Goal: Contribute content

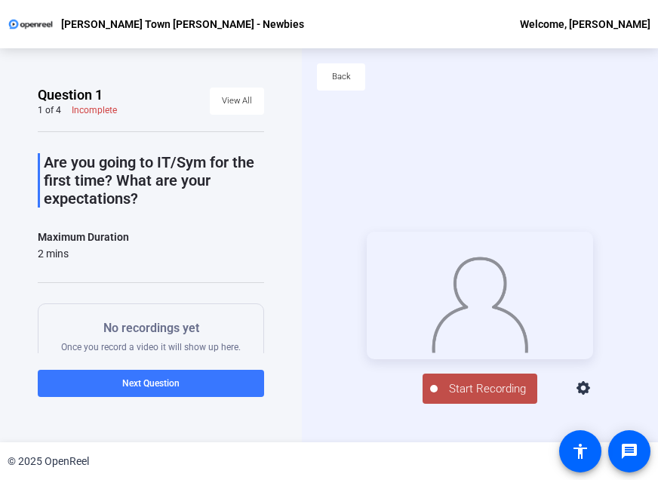
click at [493, 398] on span "Start Recording" at bounding box center [488, 388] width 100 height 17
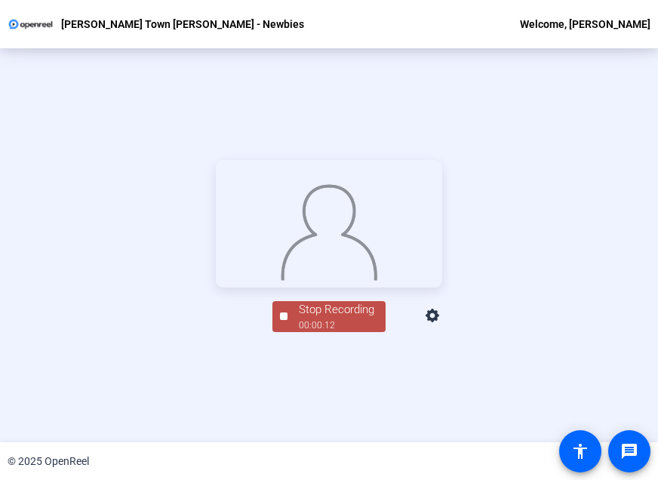
click at [333, 318] on div "Stop Recording" at bounding box center [336, 309] width 75 height 17
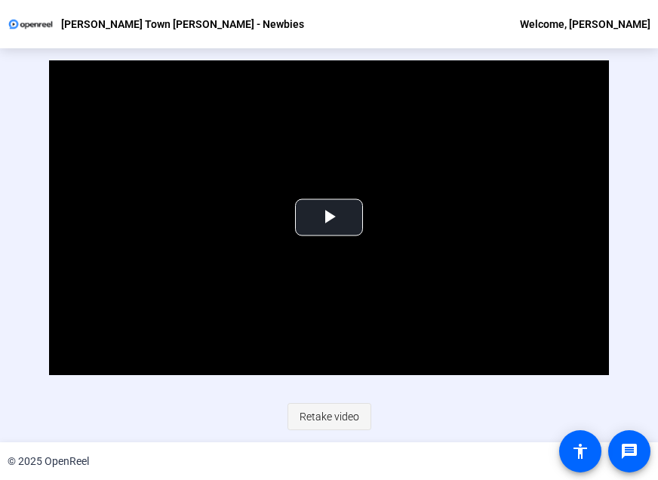
click at [328, 420] on span "Retake video" at bounding box center [330, 416] width 60 height 29
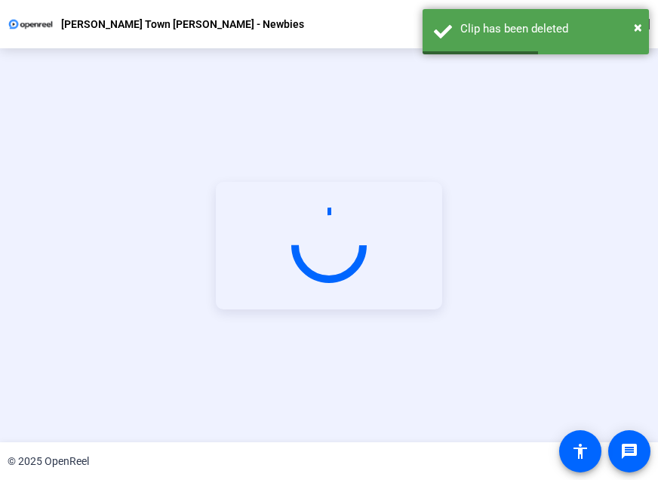
scroll to position [170, 0]
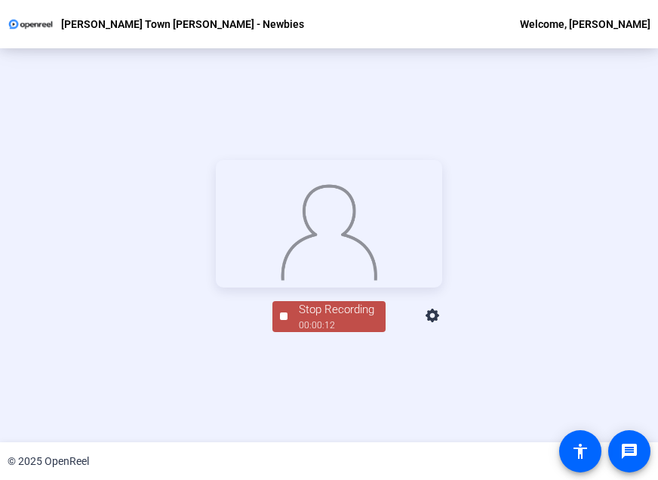
click at [340, 318] on div "Stop Recording" at bounding box center [336, 309] width 75 height 17
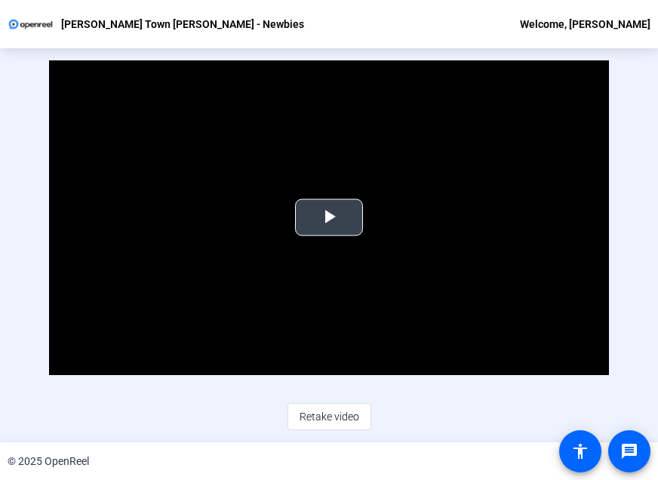
click at [329, 217] on span "Video Player" at bounding box center [329, 217] width 0 height 0
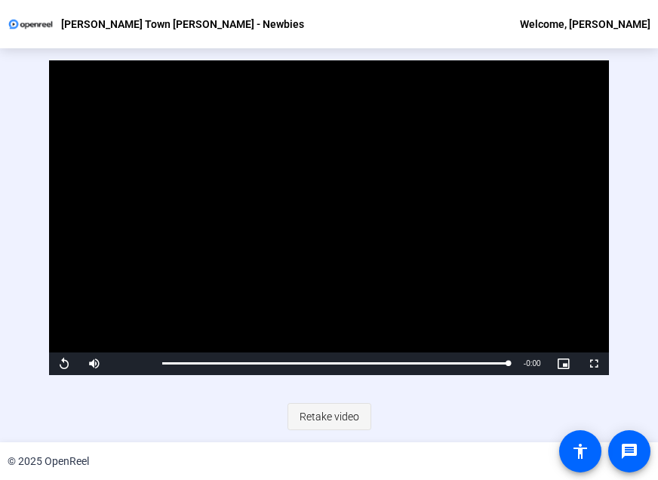
click at [331, 419] on span "Retake video" at bounding box center [330, 416] width 60 height 29
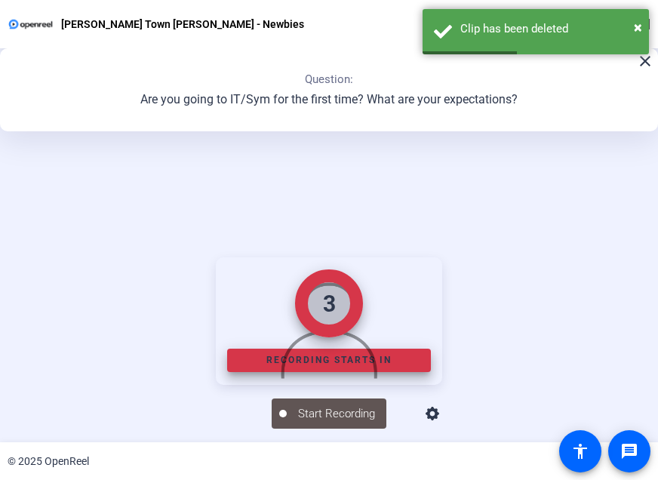
scroll to position [170, 0]
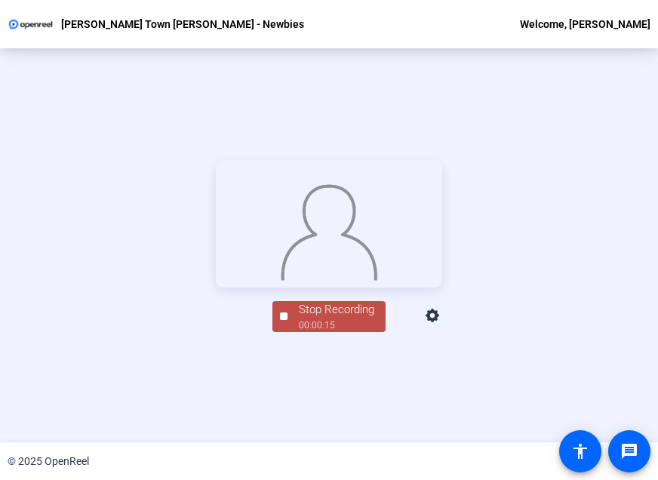
click at [341, 318] on div "Stop Recording" at bounding box center [336, 309] width 75 height 17
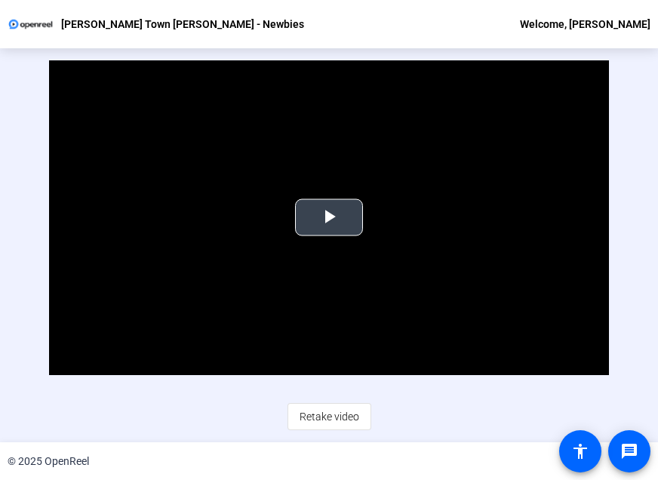
click at [329, 217] on span "Video Player" at bounding box center [329, 217] width 0 height 0
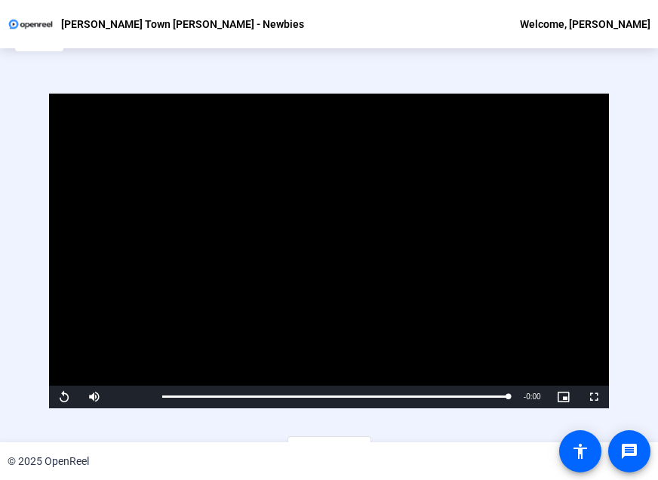
scroll to position [0, 0]
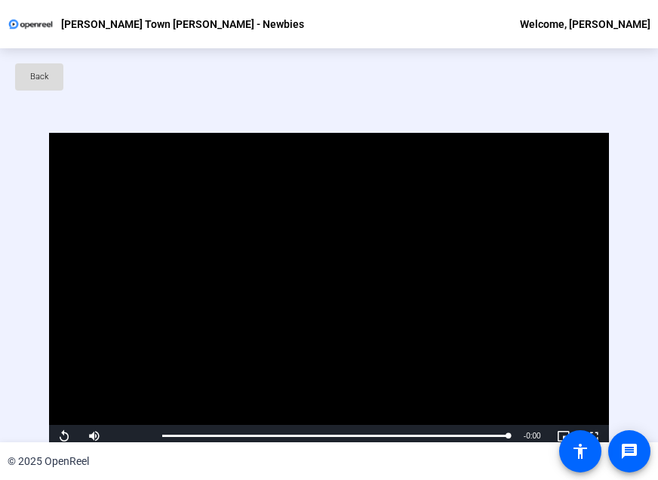
click at [44, 70] on span "Back" at bounding box center [39, 77] width 19 height 23
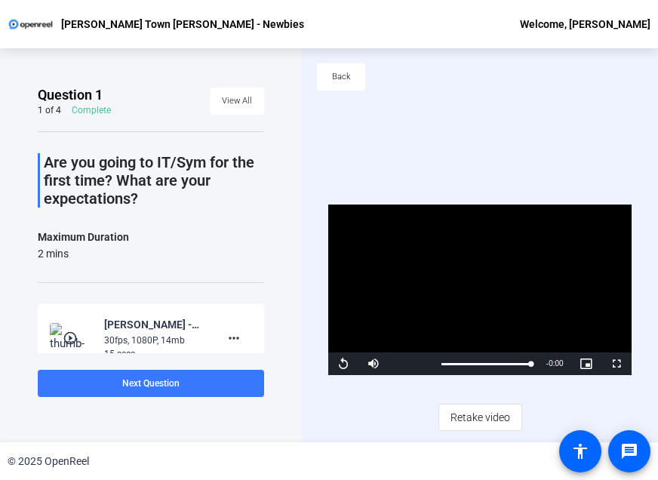
click at [70, 330] on mat-icon "play_circle_outline" at bounding box center [72, 337] width 18 height 15
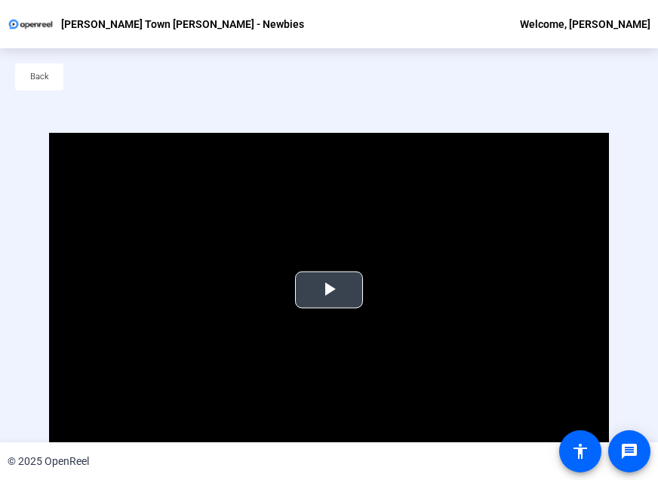
click at [329, 290] on span "Video Player" at bounding box center [329, 290] width 0 height 0
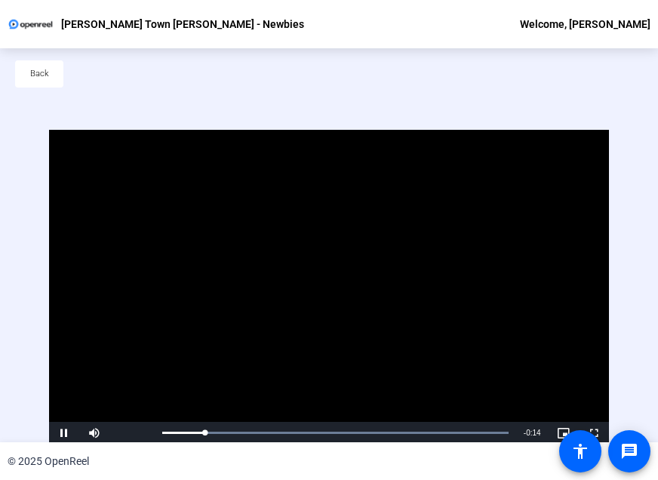
click at [36, 75] on span "Back" at bounding box center [39, 74] width 19 height 23
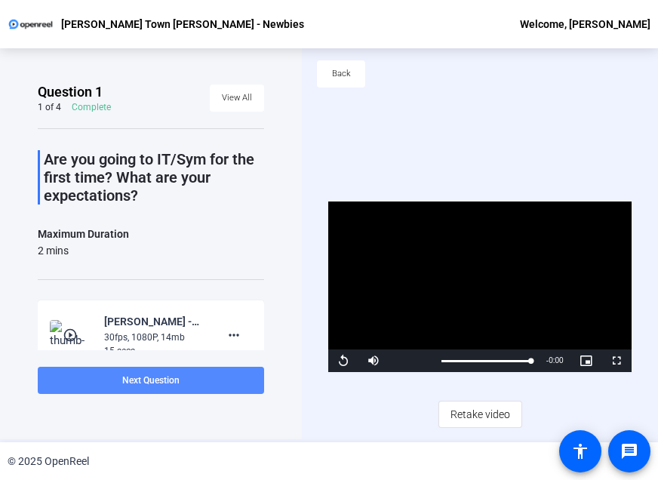
click at [175, 379] on span "Next Question" at bounding box center [150, 380] width 57 height 11
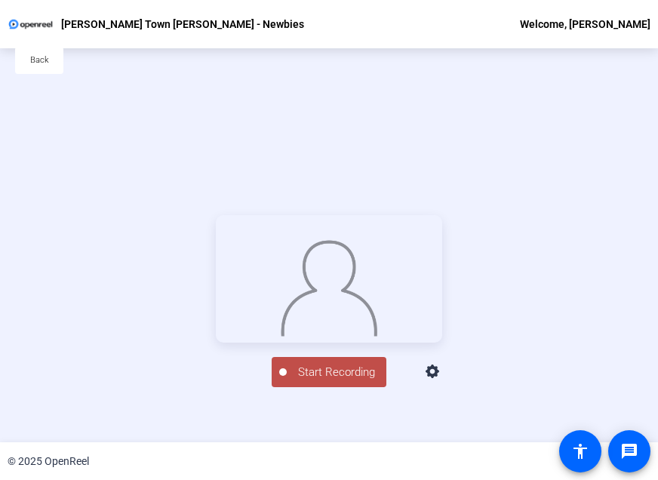
scroll to position [0, 0]
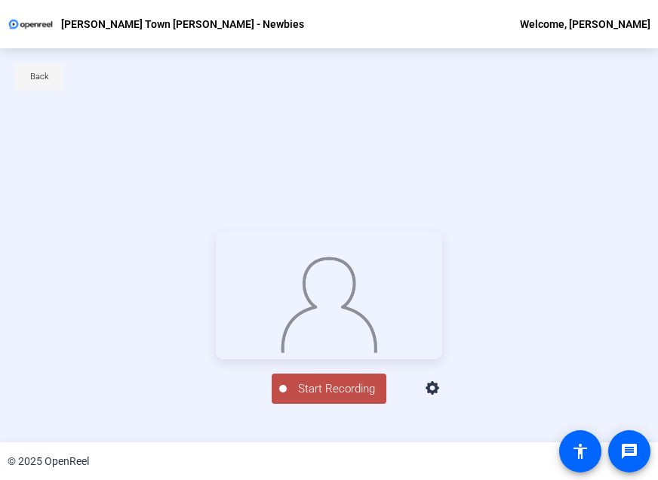
click at [52, 78] on span at bounding box center [39, 77] width 48 height 36
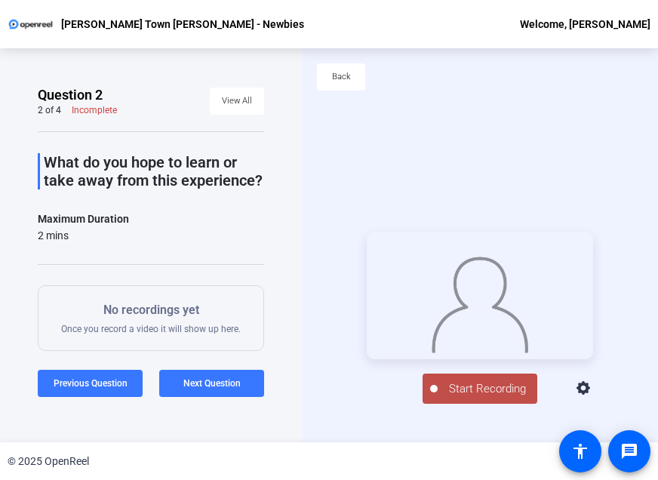
click at [478, 143] on div "Start Recording person Hide Overlay flip Flip Camera question_mark Question Cam…" at bounding box center [480, 318] width 356 height 394
click at [498, 398] on span "Start Recording" at bounding box center [488, 388] width 100 height 17
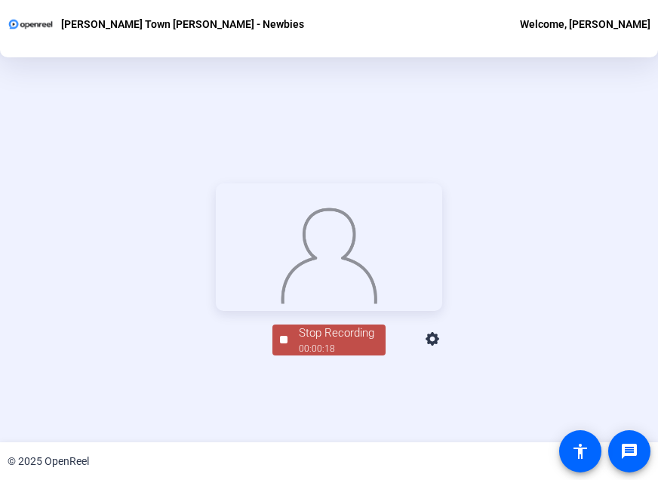
scroll to position [151, 0]
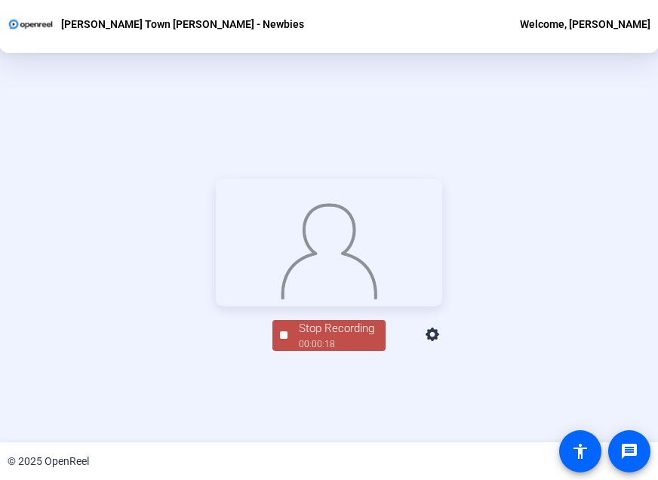
click at [336, 337] on div "Stop Recording" at bounding box center [336, 328] width 75 height 17
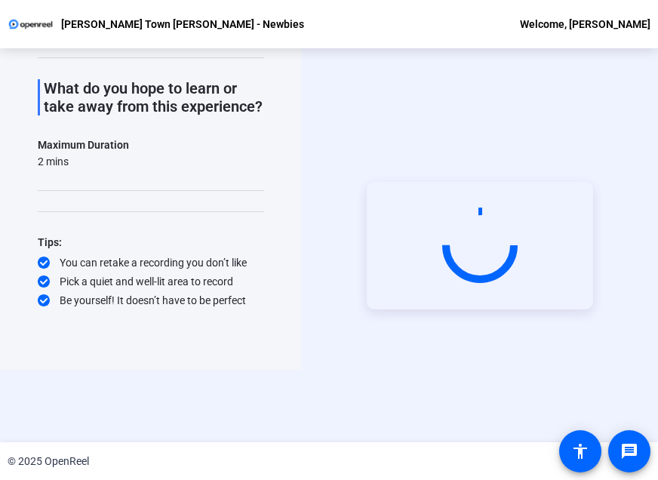
scroll to position [72, 0]
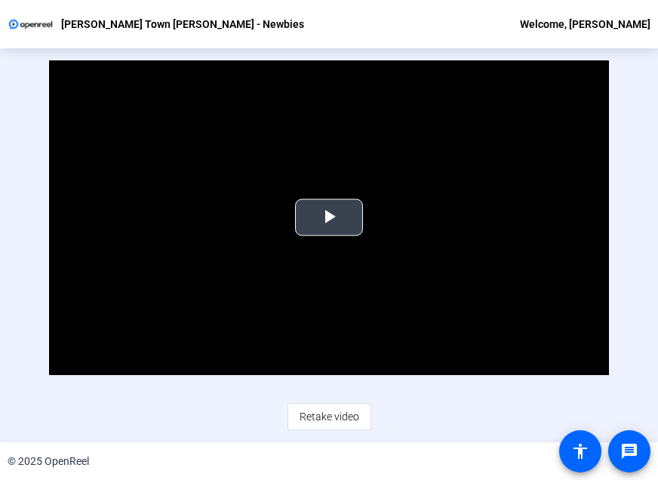
click at [329, 217] on span "Video Player" at bounding box center [329, 217] width 0 height 0
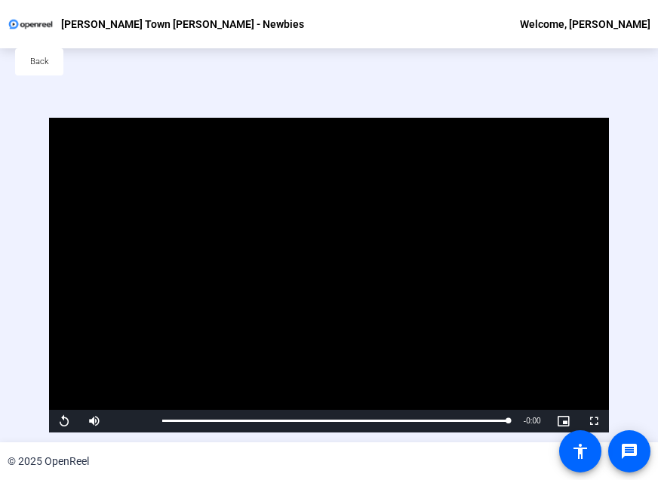
scroll to position [0, 0]
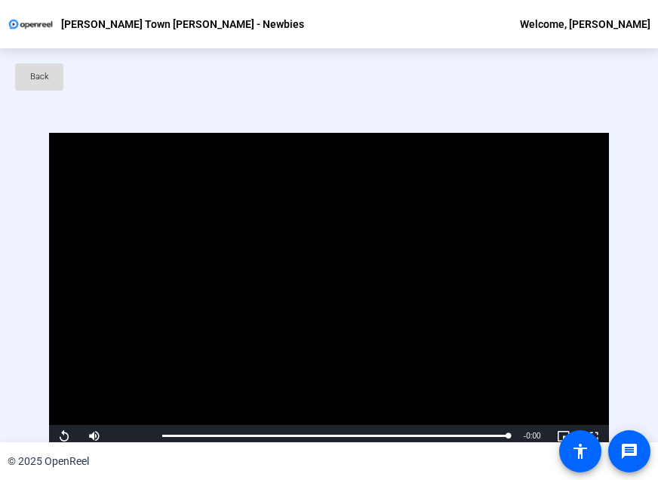
click at [37, 65] on span at bounding box center [39, 77] width 48 height 36
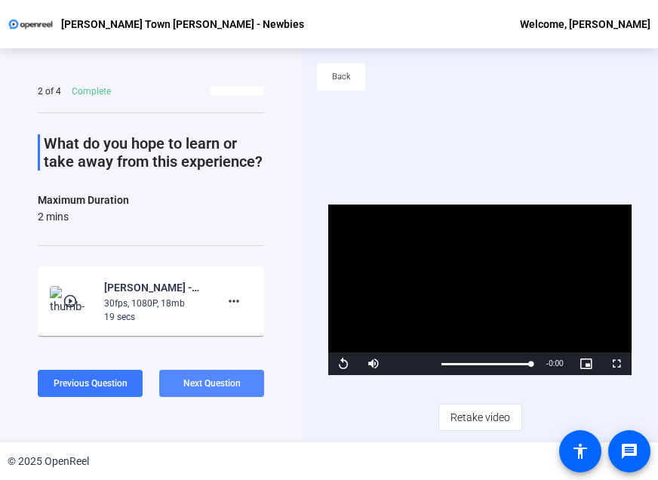
click at [224, 383] on span "Next Question" at bounding box center [211, 383] width 57 height 11
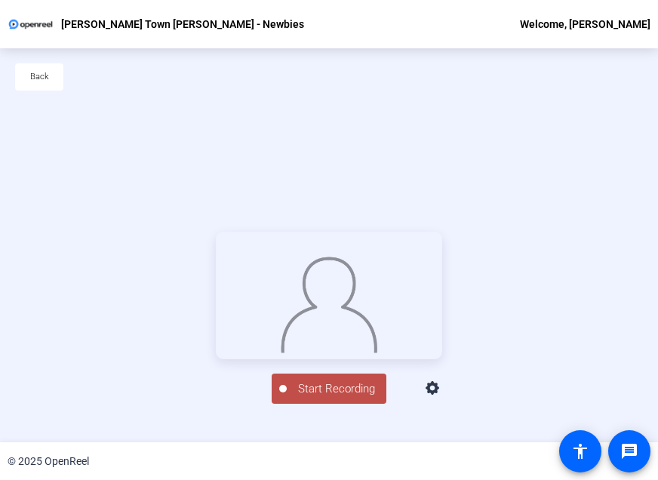
scroll to position [72, 0]
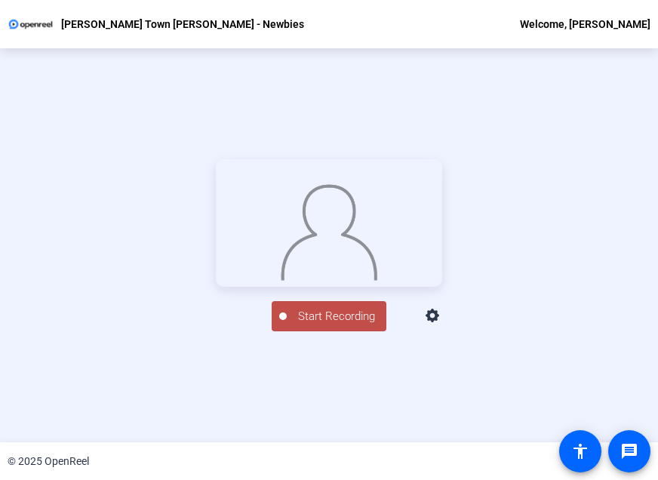
click at [330, 325] on span "Start Recording" at bounding box center [337, 316] width 100 height 17
click at [334, 318] on div "Stop Recording" at bounding box center [336, 309] width 75 height 17
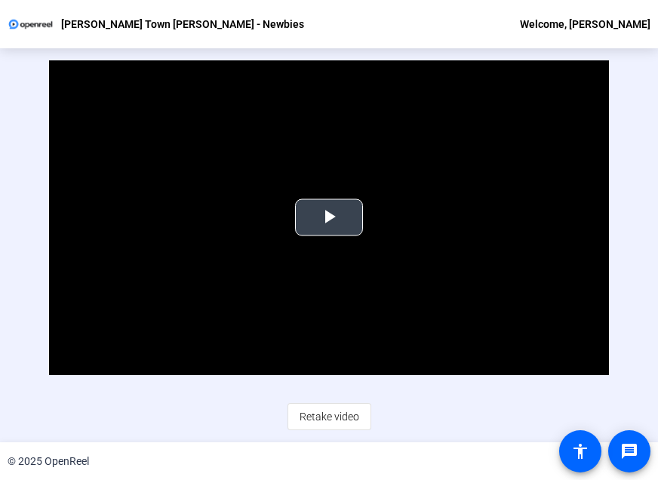
click at [329, 217] on span "Video Player" at bounding box center [329, 217] width 0 height 0
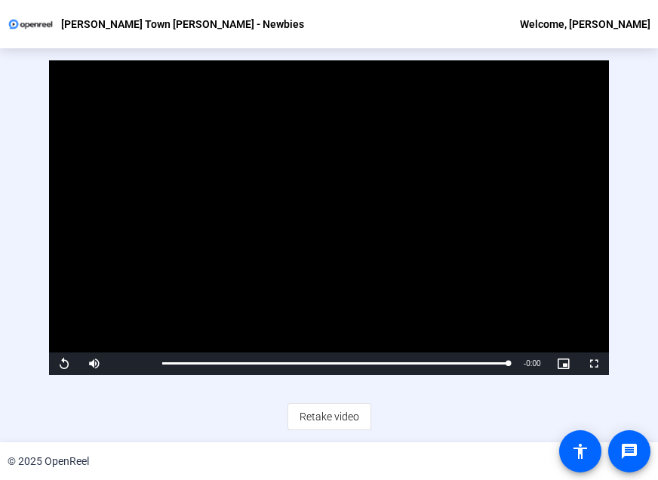
click at [632, 173] on div "Video Player is loading. Play Video Replay Mute Current Time 0:20 / Duration 0:…" at bounding box center [329, 245] width 658 height 394
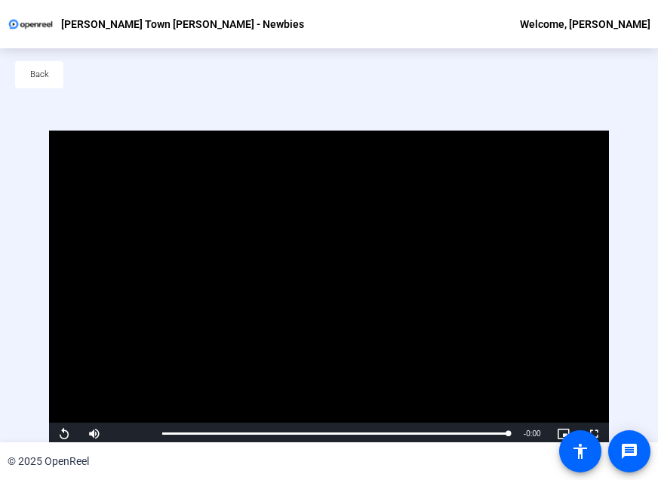
scroll to position [0, 0]
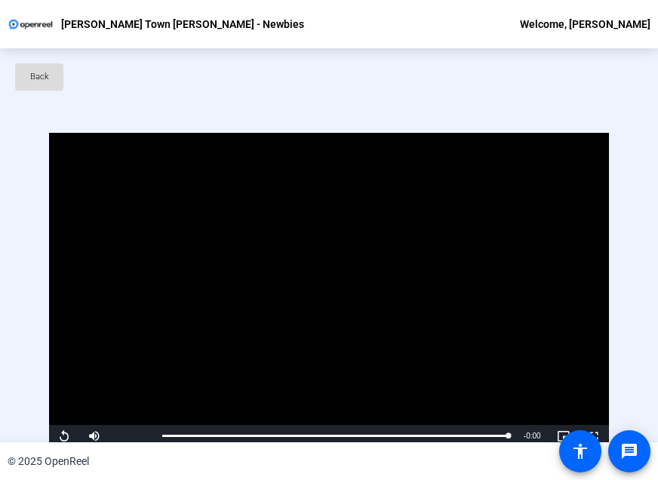
click at [50, 85] on span at bounding box center [39, 77] width 48 height 36
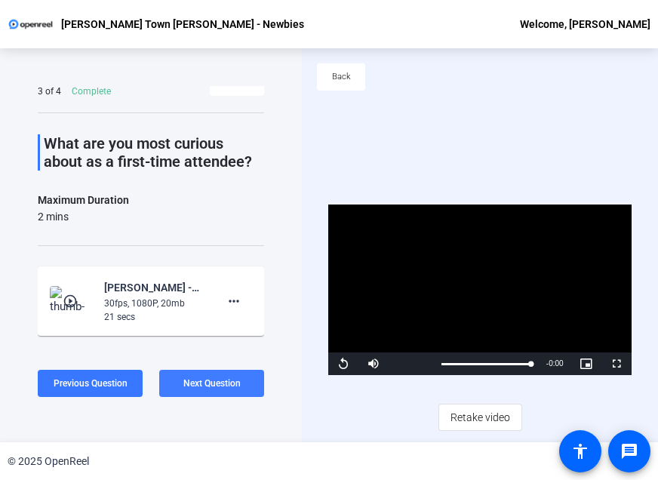
click at [218, 387] on span "Next Question" at bounding box center [211, 383] width 57 height 11
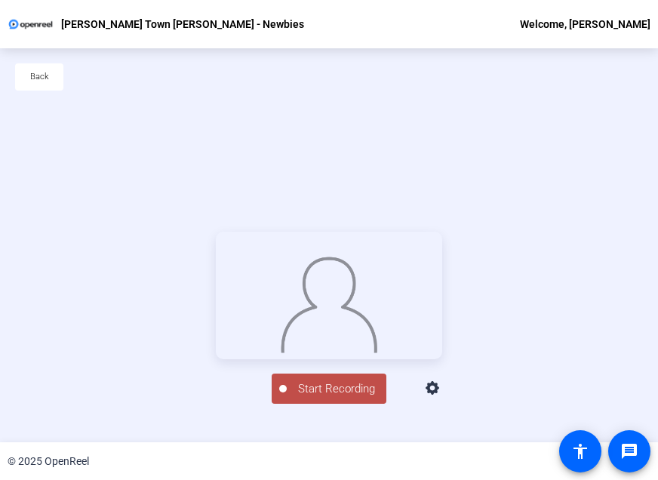
click at [158, 88] on div "Back" at bounding box center [329, 84] width 658 height 72
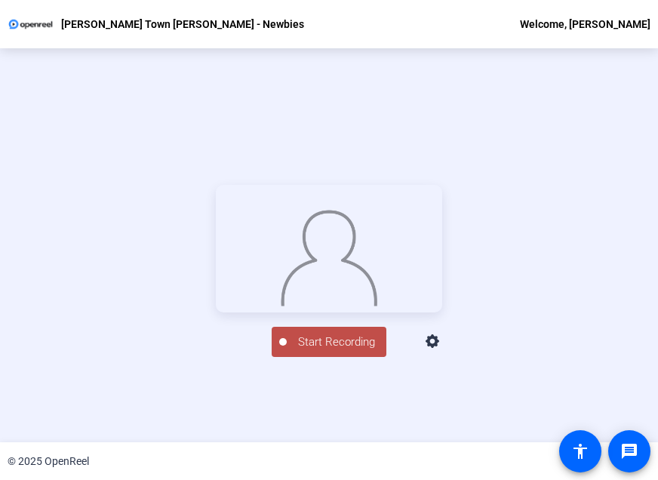
scroll to position [72, 0]
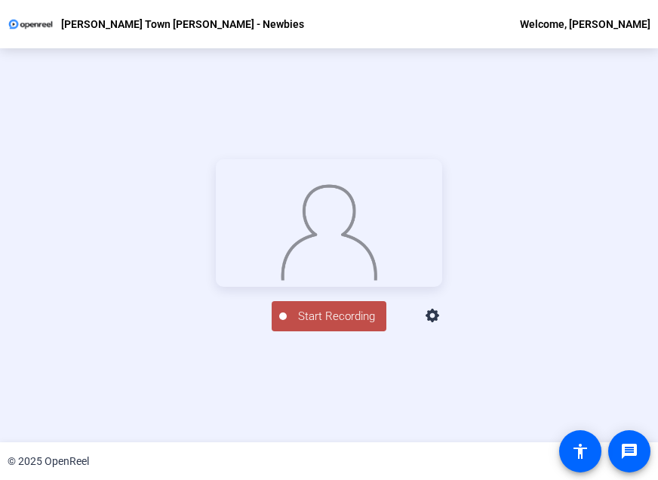
click at [344, 325] on span "Start Recording" at bounding box center [337, 316] width 100 height 17
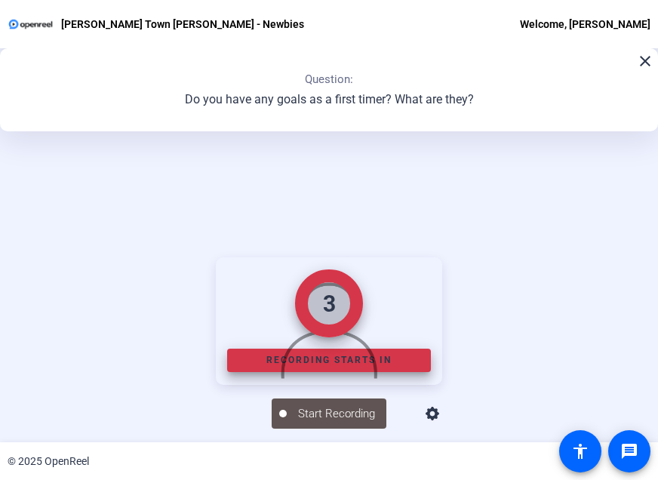
scroll to position [170, 0]
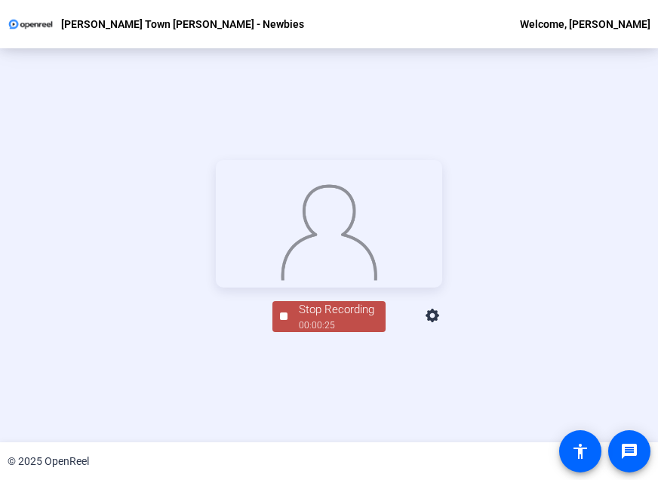
click at [332, 318] on div "Stop Recording" at bounding box center [336, 309] width 75 height 17
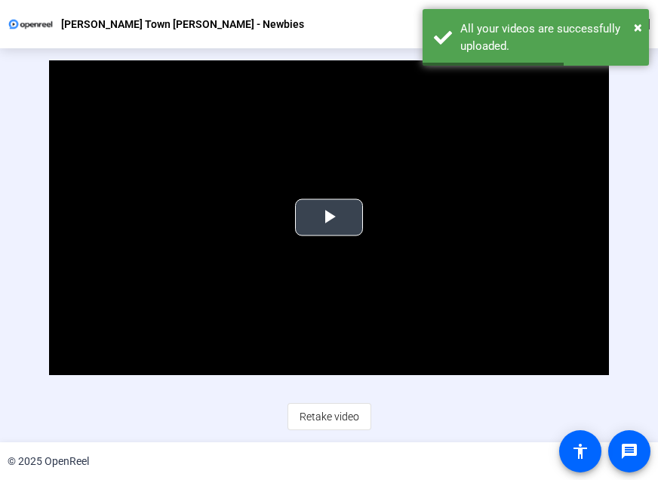
click at [329, 217] on span "Video Player" at bounding box center [329, 217] width 0 height 0
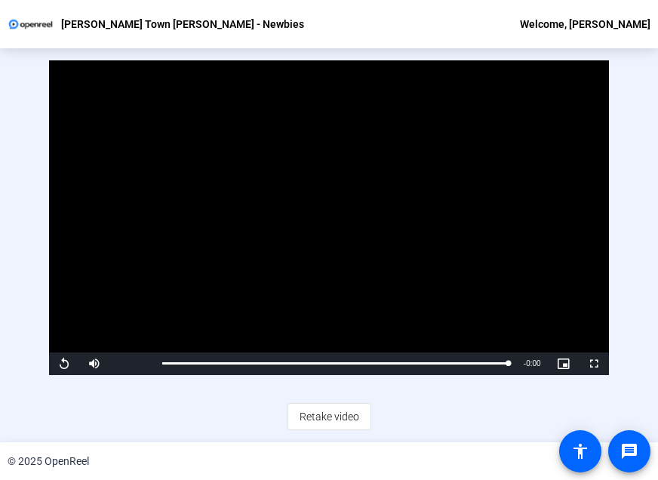
scroll to position [0, 0]
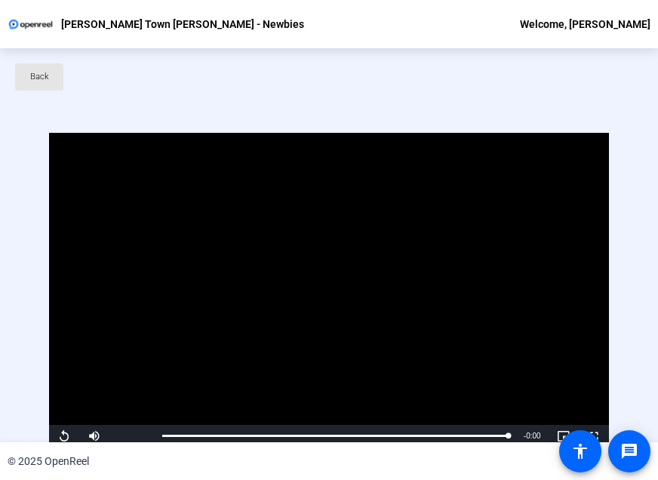
click at [42, 82] on span "Back" at bounding box center [39, 77] width 19 height 23
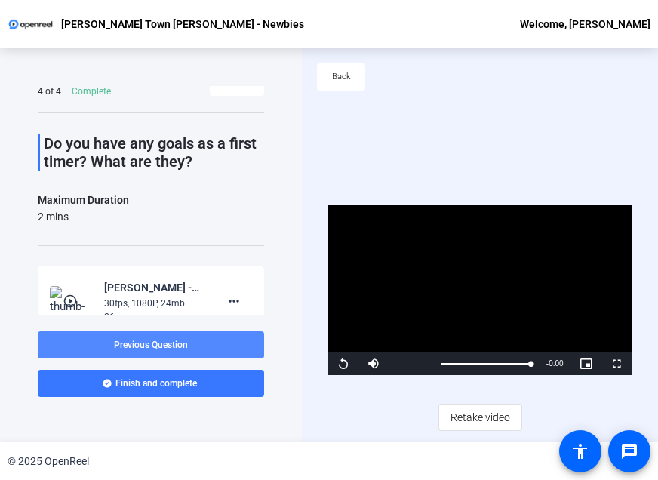
click at [201, 344] on span at bounding box center [151, 345] width 226 height 36
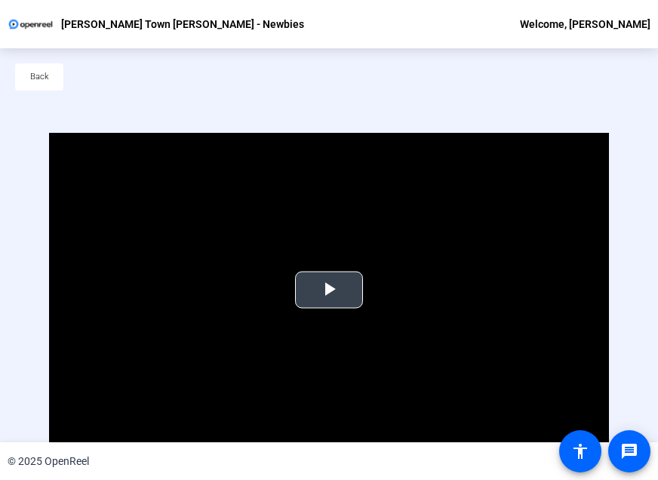
drag, startPoint x: 186, startPoint y: 108, endPoint x: 215, endPoint y: 143, distance: 46.1
click at [186, 108] on div "Back" at bounding box center [329, 84] width 658 height 72
click at [329, 290] on span "Video Player" at bounding box center [329, 290] width 0 height 0
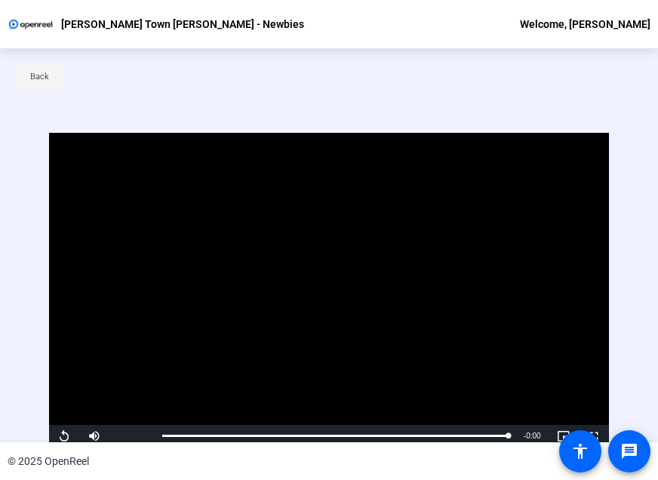
click at [51, 66] on span at bounding box center [39, 77] width 48 height 36
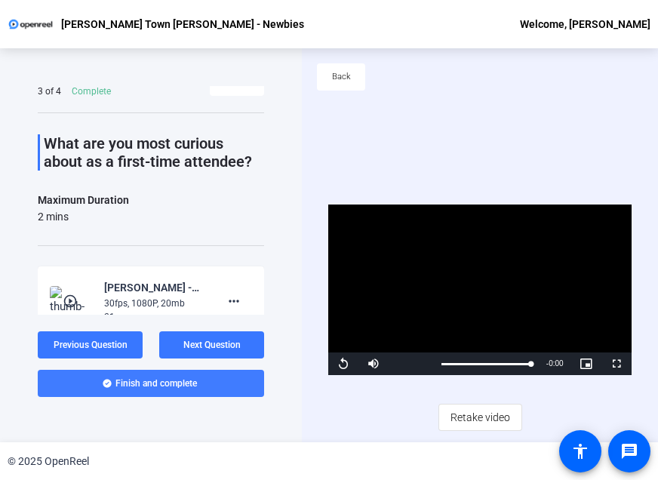
click at [206, 389] on span at bounding box center [151, 383] width 226 height 36
